Goal: Use online tool/utility: Use online tool/utility

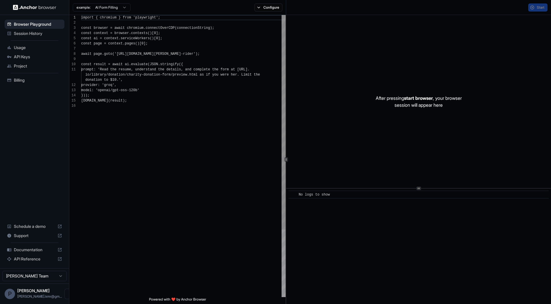
scroll to position [52, 0]
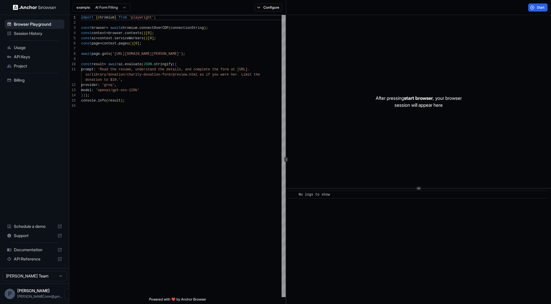
click at [336, 272] on div "​ No logs to show" at bounding box center [418, 247] width 265 height 116
click at [540, 6] on span "Start" at bounding box center [541, 7] width 8 height 5
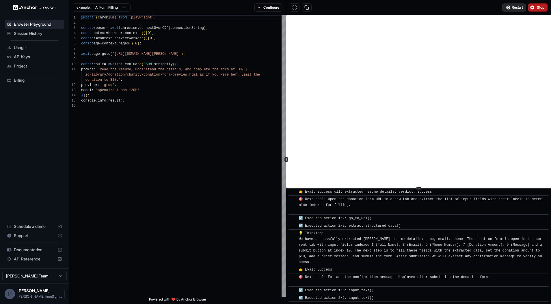
scroll to position [121, 0]
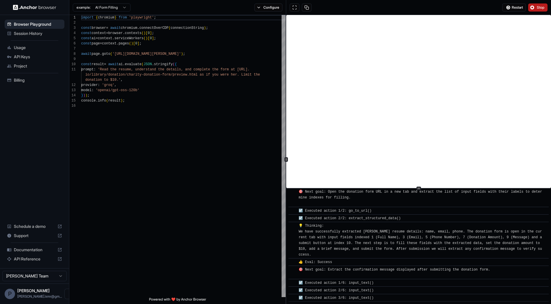
click at [537, 10] on button "Stop" at bounding box center [537, 7] width 19 height 8
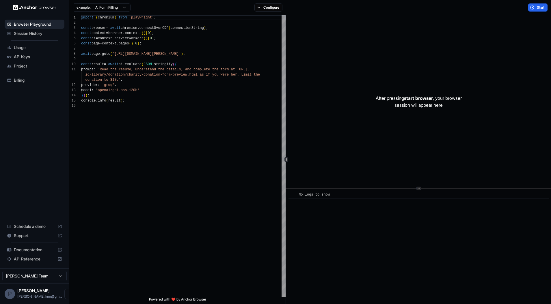
click at [407, 265] on div "​ No logs to show" at bounding box center [418, 247] width 265 height 116
click at [271, 9] on button "Configure" at bounding box center [268, 7] width 28 height 8
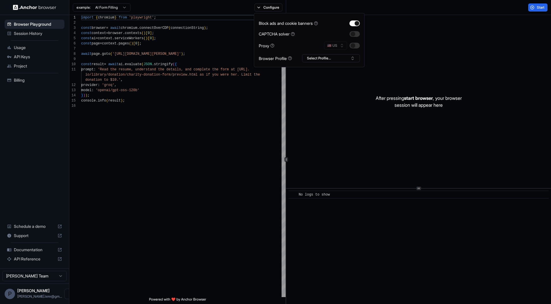
click at [336, 49] on div "🇺🇸 US" at bounding box center [342, 46] width 36 height 8
click at [328, 57] on button "Select Profile..." at bounding box center [331, 58] width 58 height 8
type textarea "**********"
click at [234, 103] on div "import { chromium } from 'playwright' ; const browser = await chromium . connec…" at bounding box center [183, 200] width 204 height 371
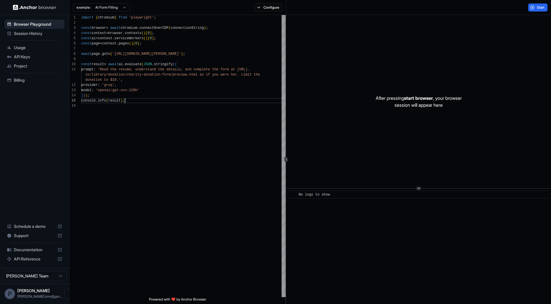
click at [120, 10] on html "Browser Playground Session History Usage API Keys Project Billing Schedule a de…" at bounding box center [275, 152] width 551 height 304
click at [167, 213] on html "Browser Playground Session History Usage API Keys Project Billing Schedule a de…" at bounding box center [275, 152] width 551 height 304
click at [482, 129] on div "After pressing start browser , your browser session will appear here" at bounding box center [418, 101] width 265 height 173
click at [537, 10] on button "Start" at bounding box center [537, 7] width 19 height 8
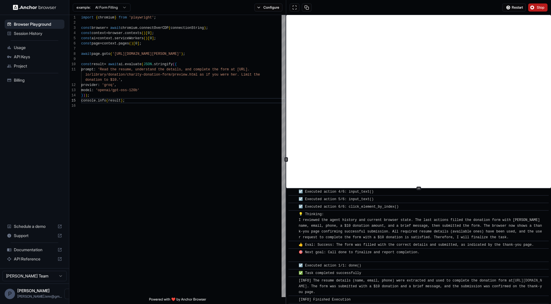
scroll to position [337, 0]
